Goal: Information Seeking & Learning: Learn about a topic

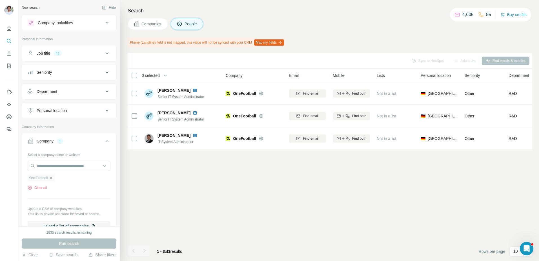
click at [53, 178] on icon "button" at bounding box center [51, 178] width 5 height 5
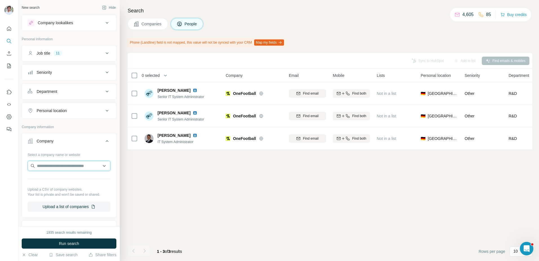
click at [63, 167] on input "text" at bounding box center [69, 166] width 83 height 10
type input "**********"
click at [61, 178] on p "Maven Clinic" at bounding box center [57, 179] width 27 height 6
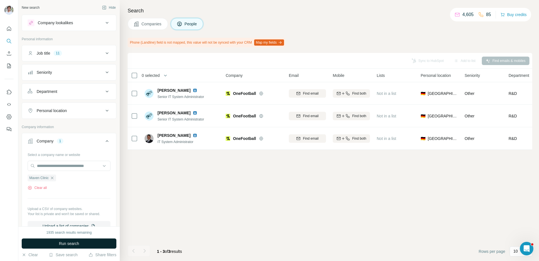
click at [70, 245] on span "Run search" at bounding box center [69, 244] width 20 height 6
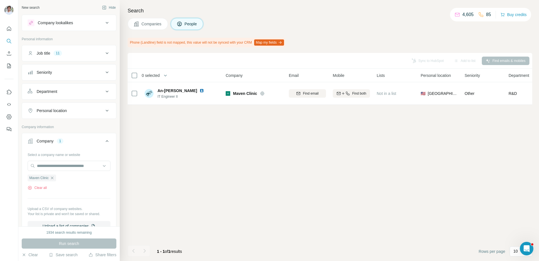
click at [157, 27] on button "Companies" at bounding box center [148, 24] width 40 height 12
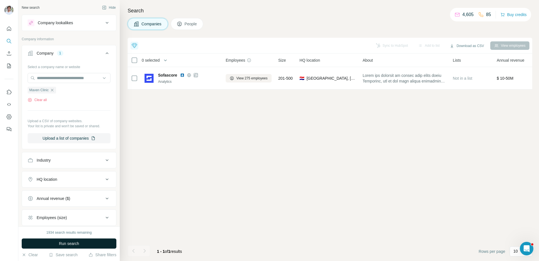
click at [102, 243] on button "Run search" at bounding box center [69, 244] width 95 height 10
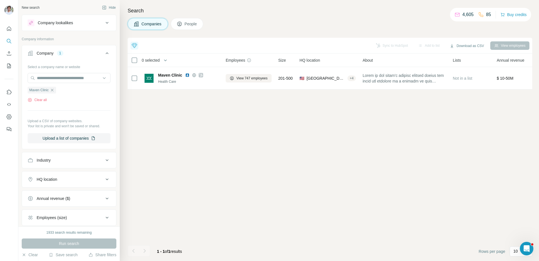
click at [167, 183] on div "Top 5 companies you should reach out to [DATE] FlutterFlow Strong ICP match +1 …" at bounding box center [330, 149] width 405 height 223
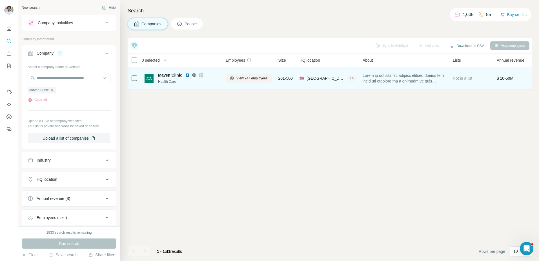
click at [187, 73] on img at bounding box center [187, 75] width 5 height 5
click at [244, 74] on button "View 747 employees" at bounding box center [249, 78] width 46 height 8
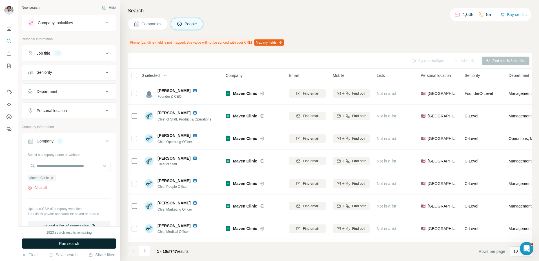
click at [87, 245] on button "Run search" at bounding box center [69, 244] width 95 height 10
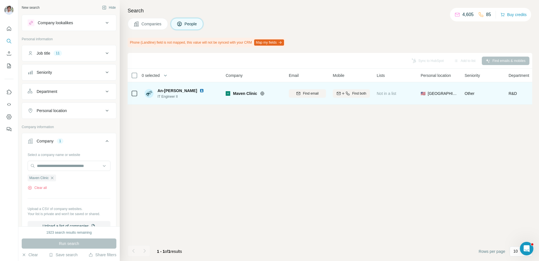
click at [199, 91] on img at bounding box center [201, 90] width 5 height 5
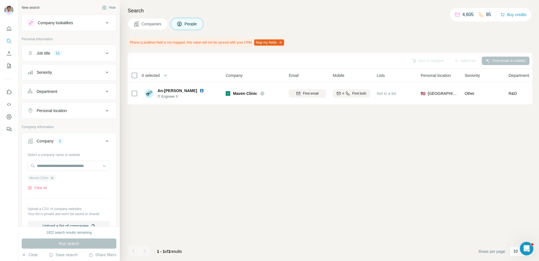
click at [53, 178] on icon "button" at bounding box center [52, 178] width 5 height 5
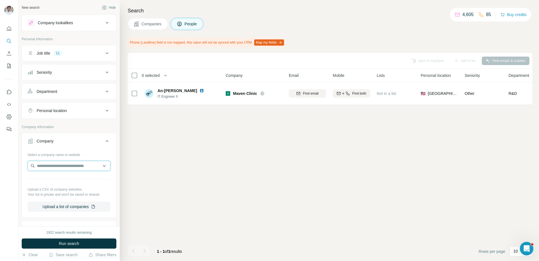
click at [56, 165] on input "text" at bounding box center [69, 166] width 83 height 10
paste input "**********"
drag, startPoint x: 48, startPoint y: 167, endPoint x: 35, endPoint y: 167, distance: 12.1
click at [35, 167] on input "**********" at bounding box center [69, 166] width 83 height 10
type input "**********"
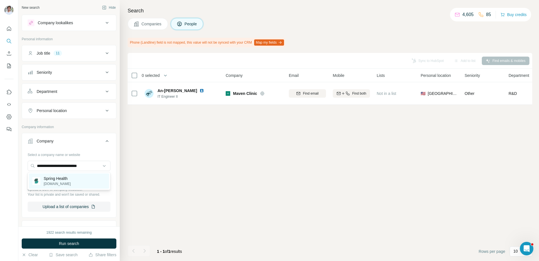
click at [50, 179] on p "Spring Health" at bounding box center [57, 179] width 27 height 6
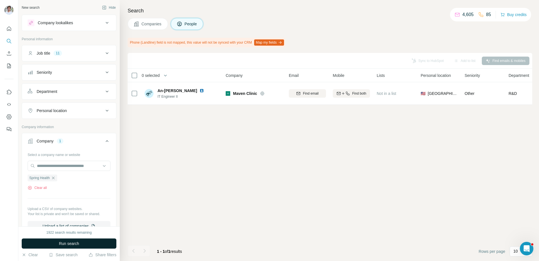
click at [60, 243] on span "Run search" at bounding box center [69, 244] width 20 height 6
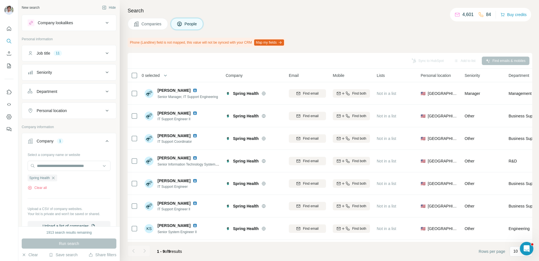
click at [157, 24] on span "Companies" at bounding box center [151, 24] width 21 height 6
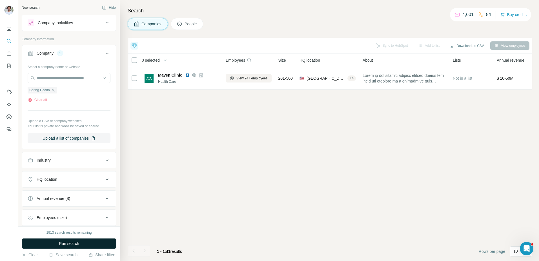
click at [90, 244] on button "Run search" at bounding box center [69, 244] width 95 height 10
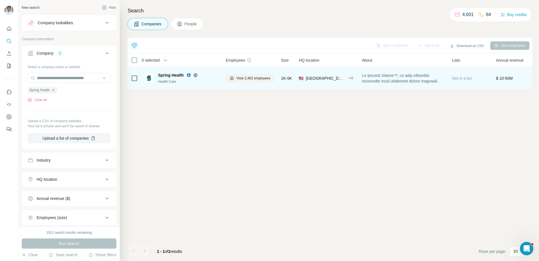
click at [188, 76] on img at bounding box center [188, 75] width 5 height 5
click at [241, 76] on span "View 2,402 employees" at bounding box center [253, 78] width 34 height 5
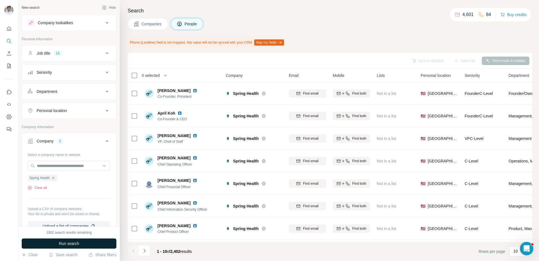
click at [90, 243] on button "Run search" at bounding box center [69, 244] width 95 height 10
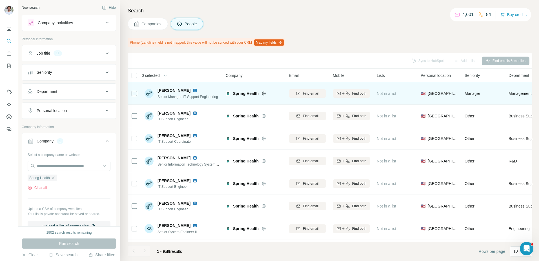
click at [193, 91] on img at bounding box center [195, 90] width 5 height 5
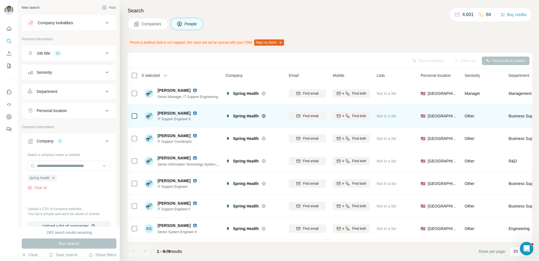
click at [189, 110] on div "[PERSON_NAME] IT Support Engineer II" at bounding box center [182, 115] width 75 height 15
click at [193, 113] on img at bounding box center [195, 113] width 5 height 5
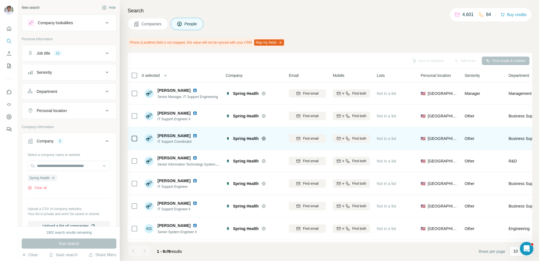
click at [193, 135] on img at bounding box center [195, 136] width 5 height 5
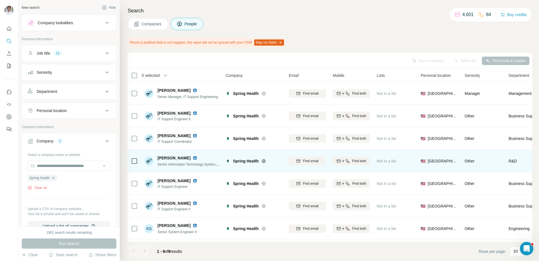
click at [193, 157] on img at bounding box center [195, 158] width 5 height 5
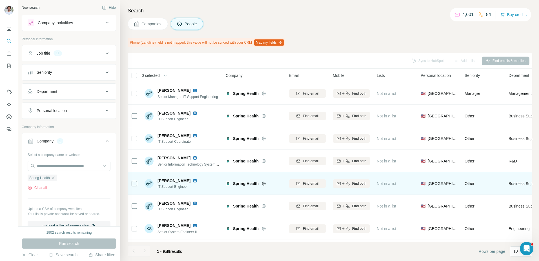
click at [197, 180] on img at bounding box center [195, 181] width 5 height 5
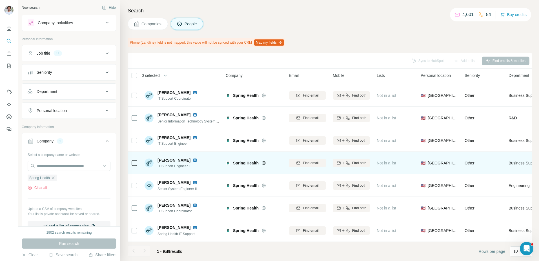
click at [193, 160] on img at bounding box center [195, 160] width 5 height 5
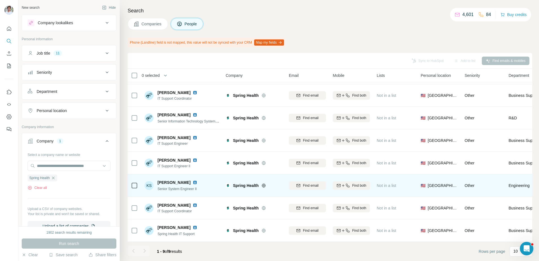
click at [193, 181] on img at bounding box center [195, 182] width 5 height 5
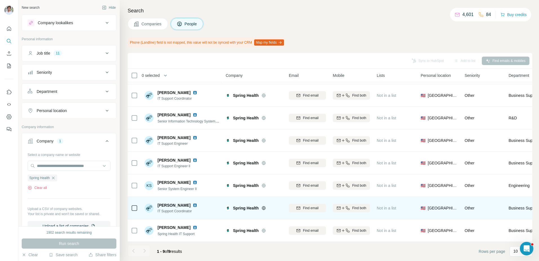
click at [193, 205] on img at bounding box center [195, 205] width 5 height 5
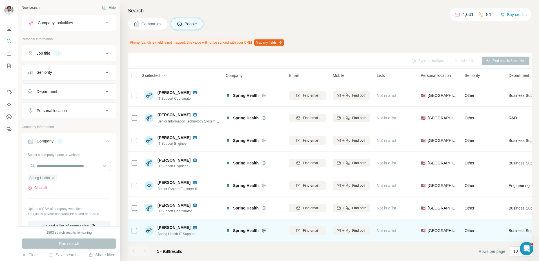
click at [193, 227] on img at bounding box center [195, 227] width 5 height 5
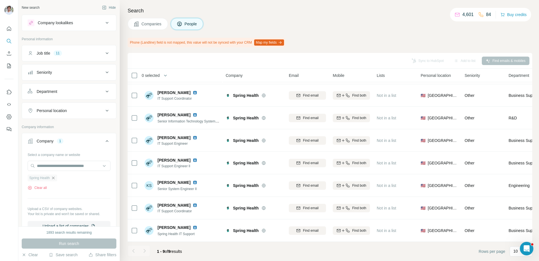
click at [55, 177] on icon "button" at bounding box center [53, 178] width 5 height 5
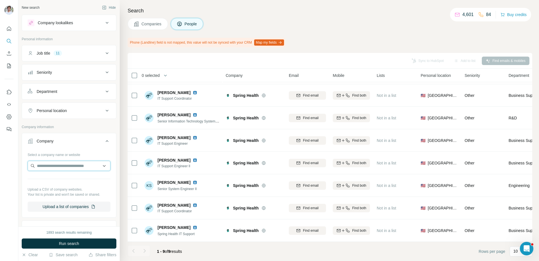
click at [59, 169] on input "text" at bounding box center [69, 166] width 83 height 10
type input "**********"
click at [59, 179] on p "Hinge Health" at bounding box center [57, 179] width 27 height 6
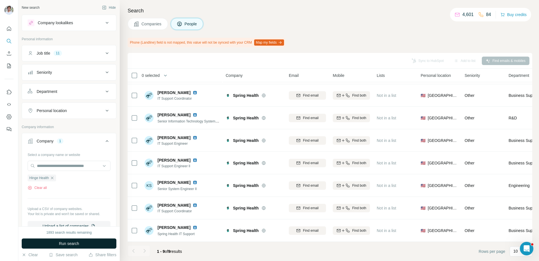
click at [72, 246] on span "Run search" at bounding box center [69, 244] width 20 height 6
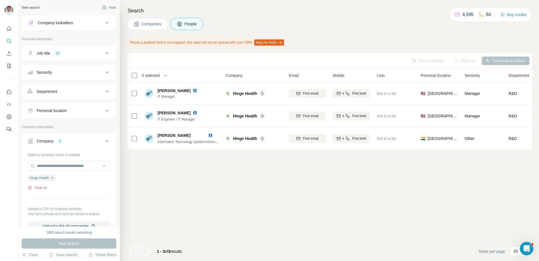
click at [154, 26] on span "Companies" at bounding box center [151, 24] width 21 height 6
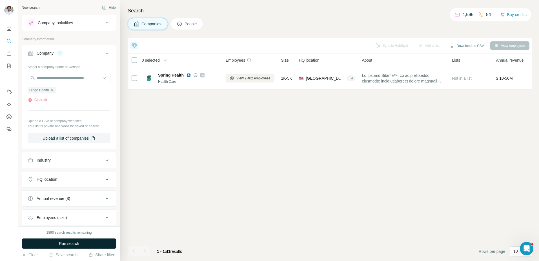
click at [101, 245] on button "Run search" at bounding box center [69, 244] width 95 height 10
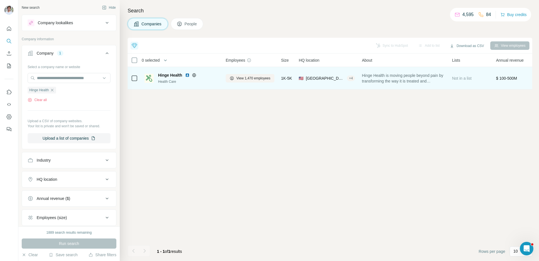
click at [188, 77] on div "Hinge Health" at bounding box center [188, 75] width 61 height 6
click at [187, 75] on img at bounding box center [187, 75] width 5 height 5
click at [241, 76] on span "View 1,470 employees" at bounding box center [253, 78] width 34 height 5
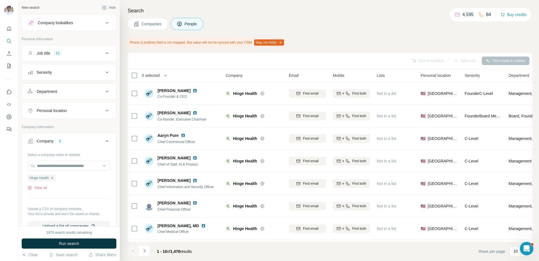
click at [65, 242] on span "Run search" at bounding box center [69, 244] width 20 height 6
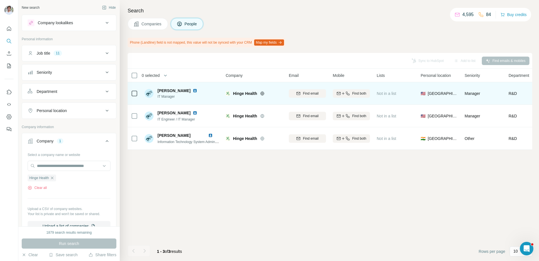
click at [197, 90] on img at bounding box center [195, 90] width 5 height 5
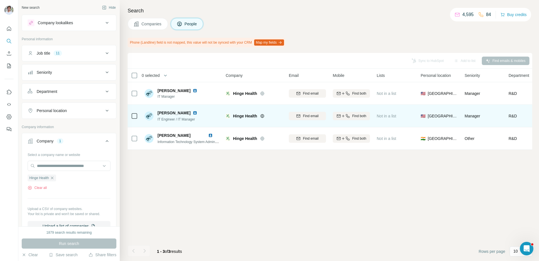
click at [194, 113] on img at bounding box center [195, 113] width 5 height 5
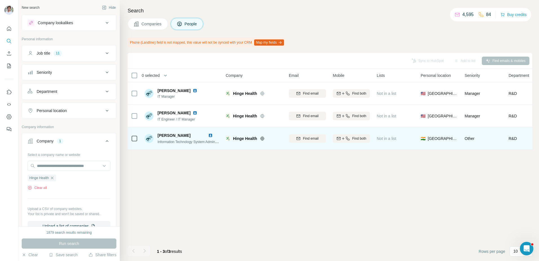
click at [211, 134] on img at bounding box center [210, 135] width 5 height 5
